Goal: Task Accomplishment & Management: Complete application form

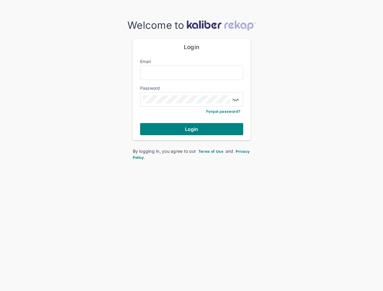
click at [192, 146] on div "Welcome to Login Email Password Forgot password? Login By logging in, you agree…" at bounding box center [191, 89] width 383 height 141
click at [238, 100] on img "button" at bounding box center [235, 99] width 7 height 7
